Goal: Consume media (video, audio)

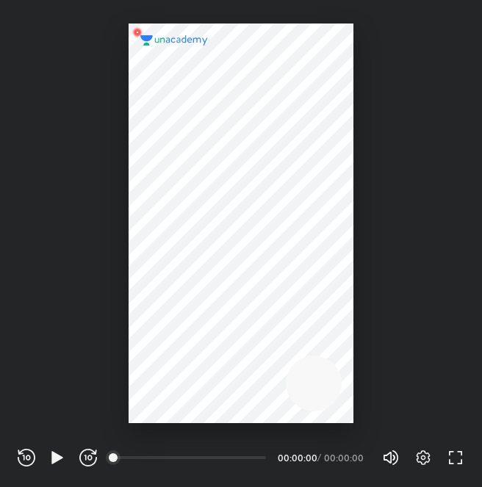
scroll to position [487, 482]
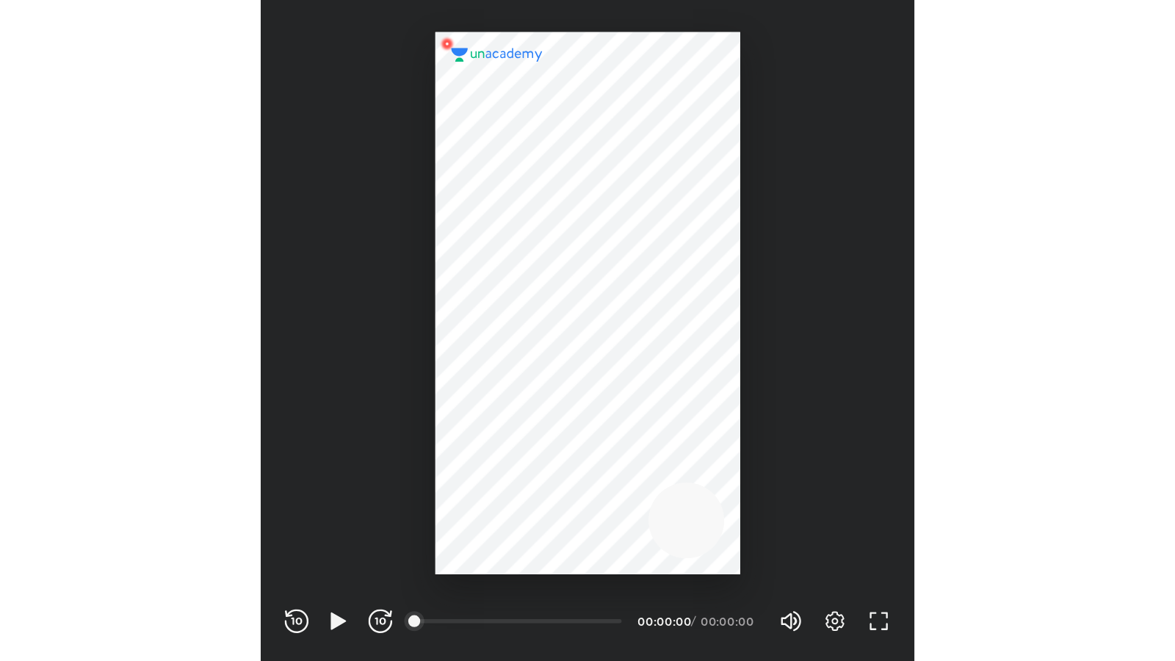
scroll to position [487, 482]
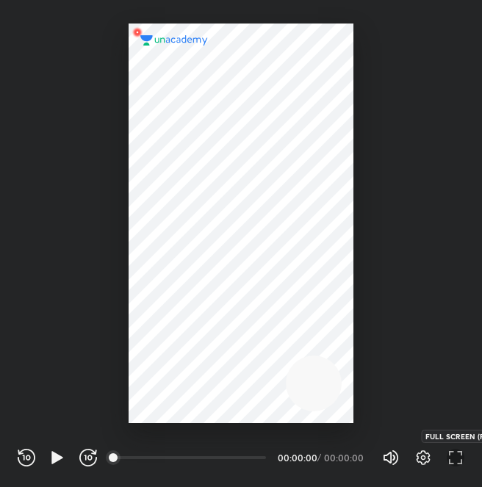
click at [455, 458] on icon "button" at bounding box center [456, 458] width 18 height 18
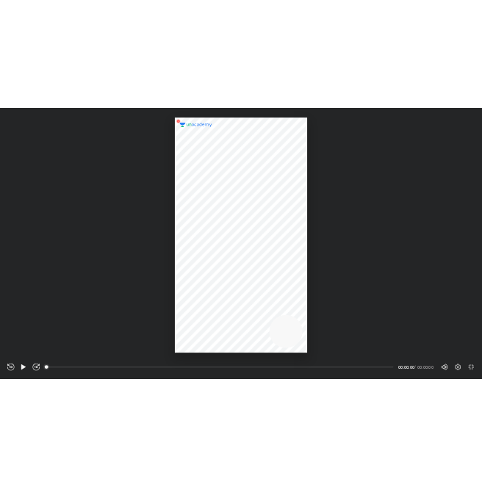
scroll to position [661, 1175]
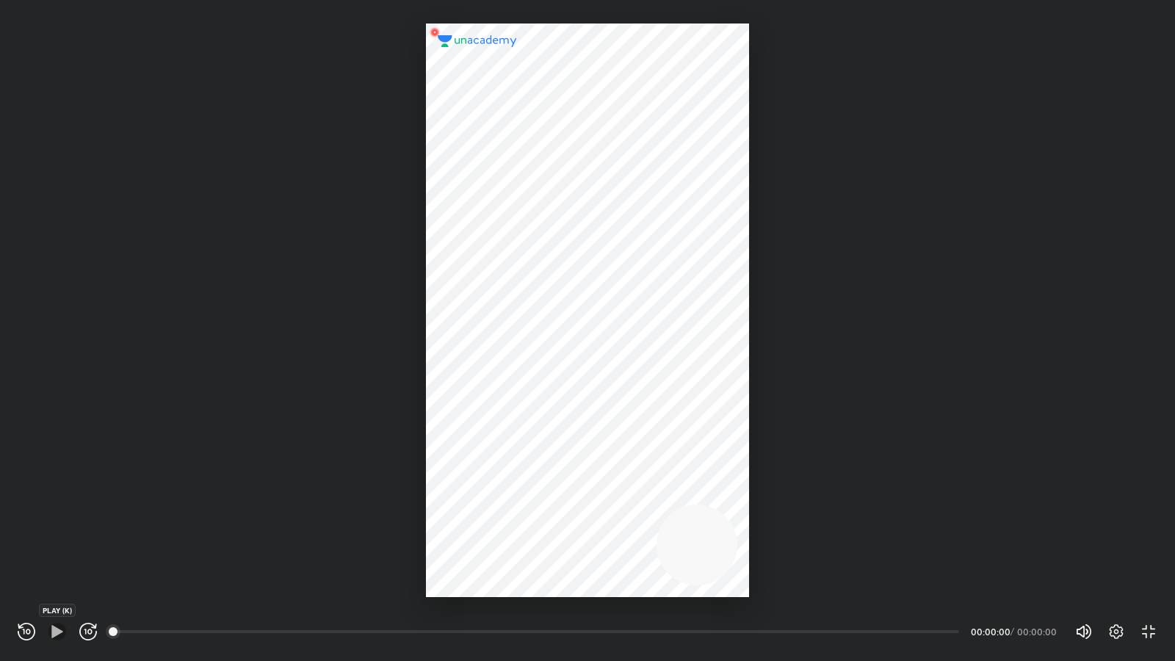
click at [55, 486] on icon "button" at bounding box center [57, 632] width 18 height 18
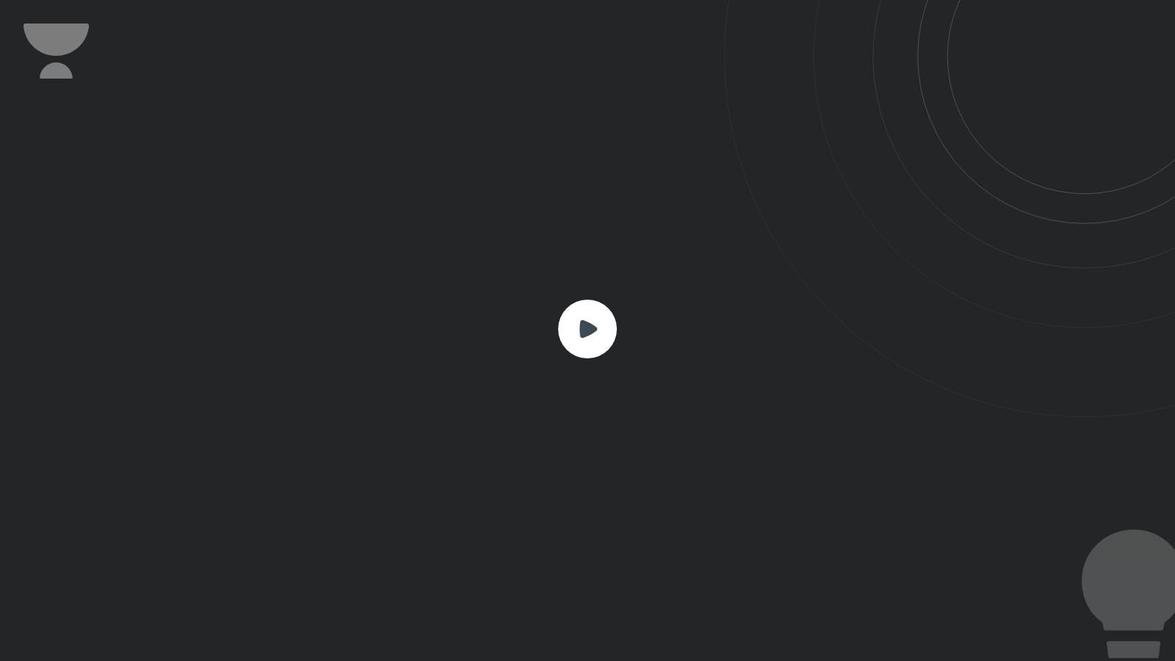
click at [481, 331] on rect at bounding box center [587, 329] width 59 height 59
click at [481, 486] on icon at bounding box center [1134, 655] width 54 height 29
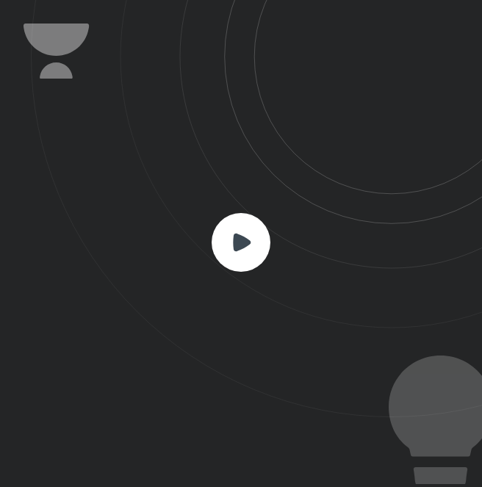
scroll to position [487, 482]
